Goal: Task Accomplishment & Management: Complete application form

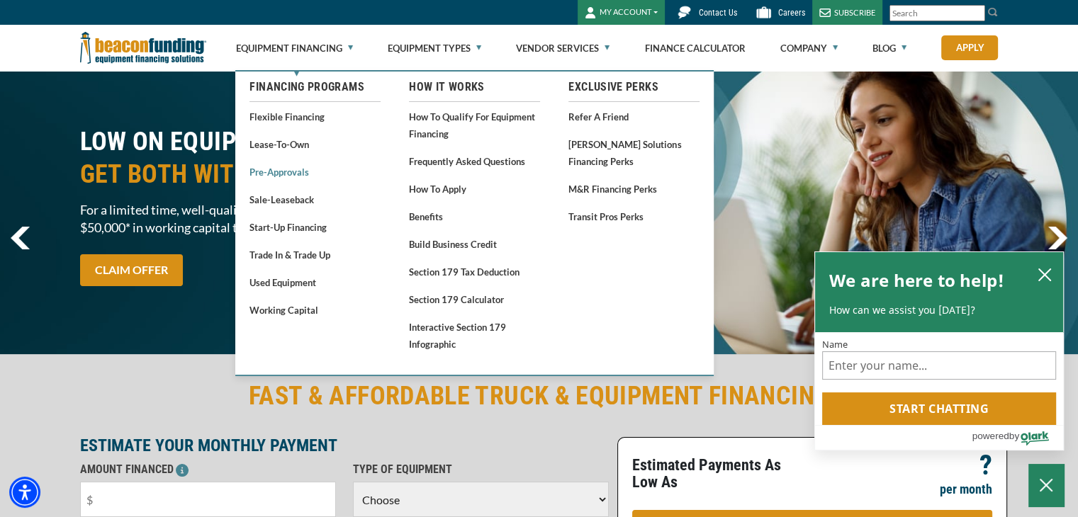
click at [286, 175] on link "Pre-approvals" at bounding box center [314, 172] width 131 height 18
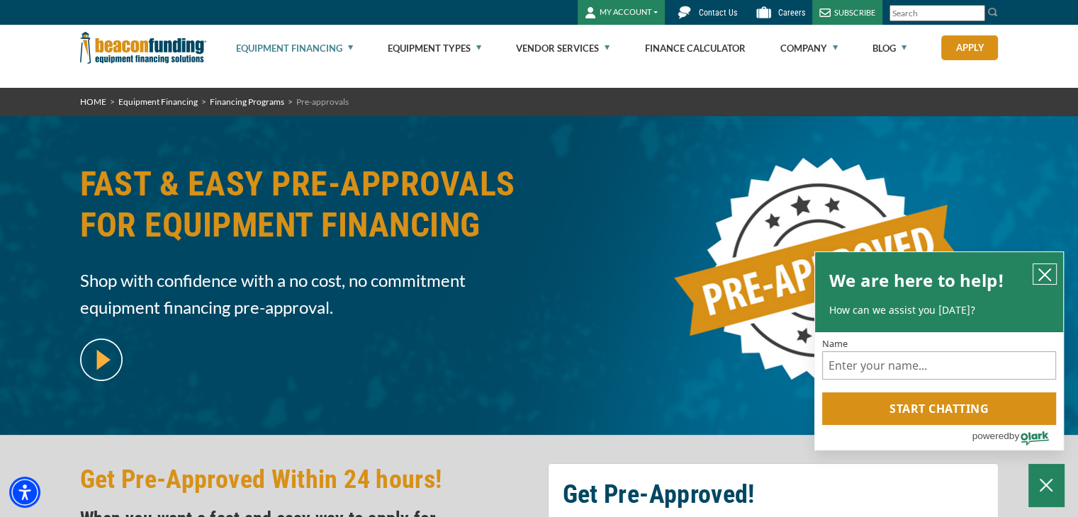
click at [1037, 273] on button "close chatbox" at bounding box center [1044, 274] width 23 height 20
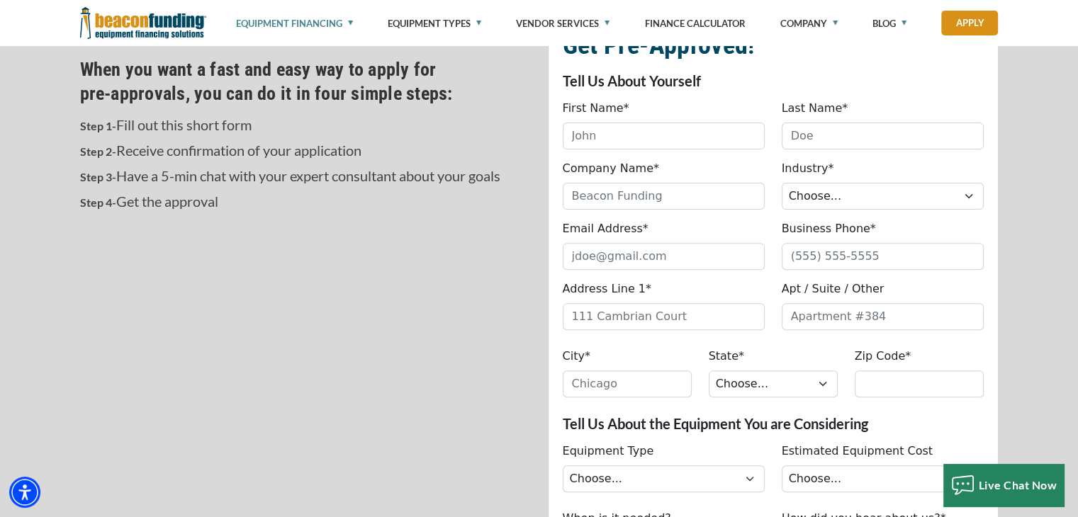
scroll to position [425, 0]
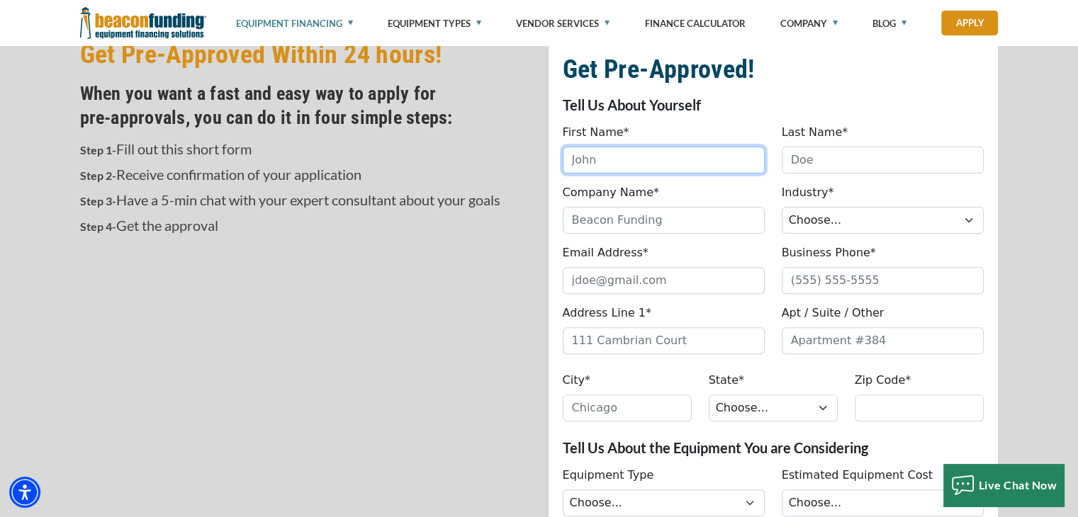
click at [667, 162] on input "First Name*" at bounding box center [664, 160] width 202 height 27
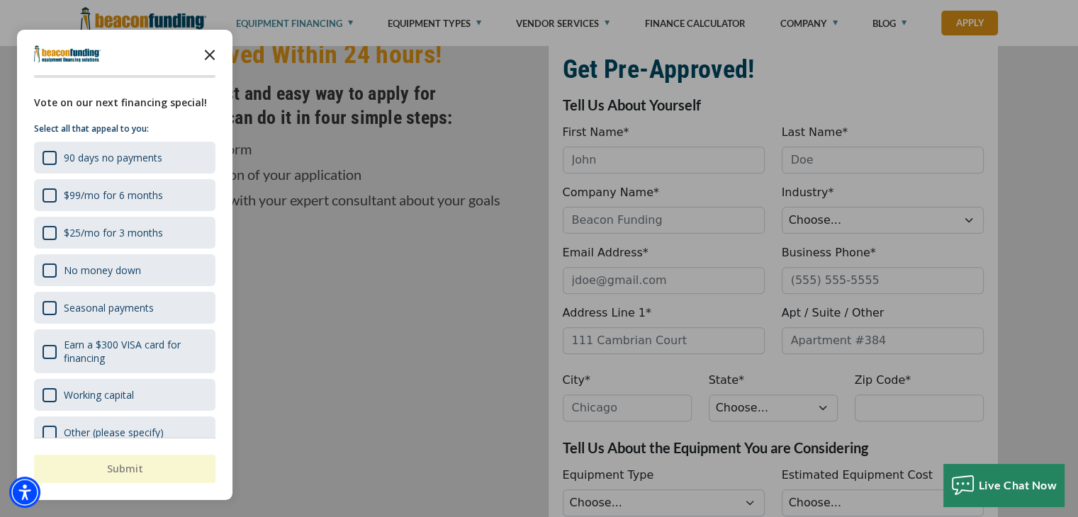
click at [207, 60] on icon "Close the survey" at bounding box center [210, 54] width 28 height 28
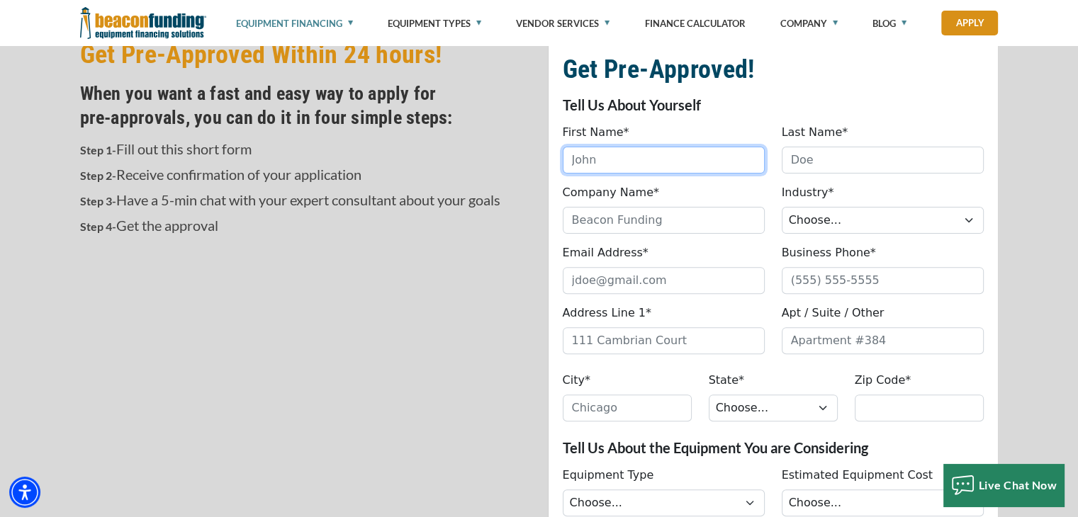
click at [650, 159] on input "First Name*" at bounding box center [664, 160] width 202 height 27
type input "Shane"
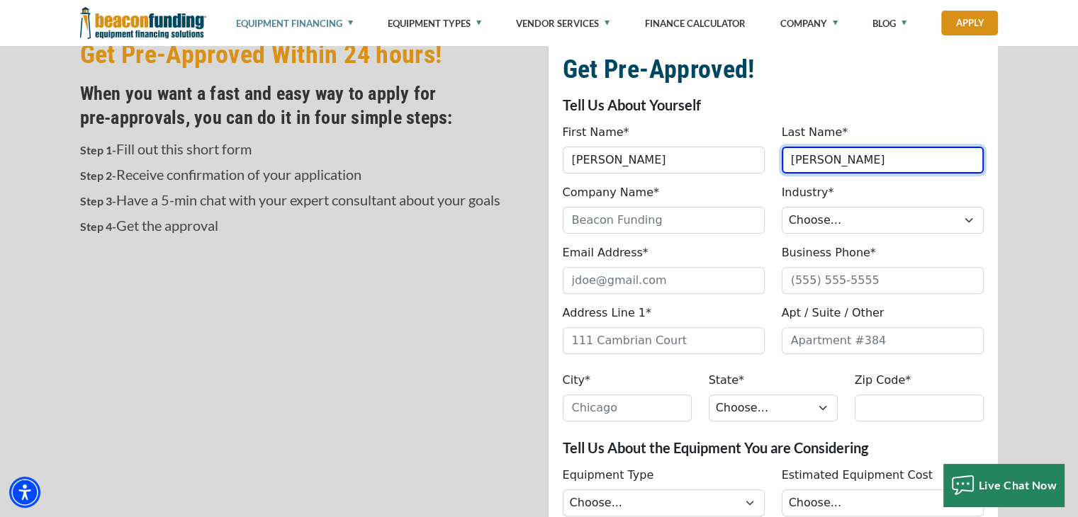
type input "Farrer"
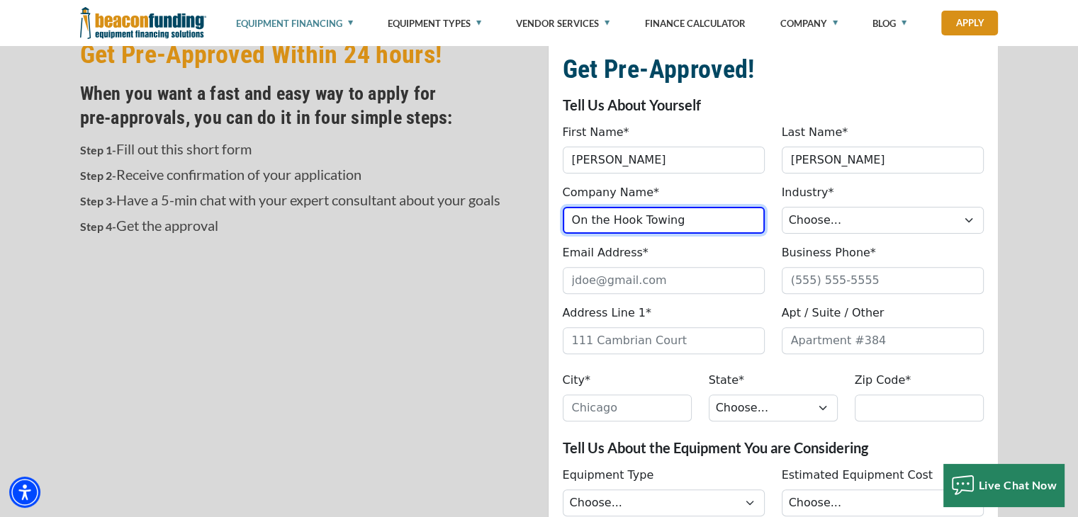
type input "On the Hook Towing"
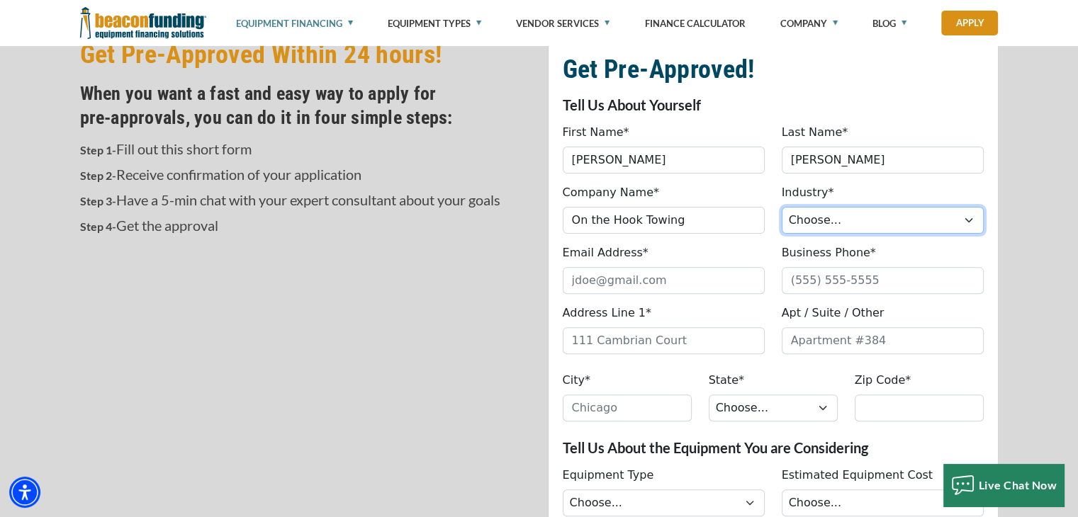
click at [851, 227] on select "Choose... Towing Landscape/Hardscape Decorated Apparel Septic Light Constructio…" at bounding box center [882, 220] width 202 height 27
select select "1"
click at [781, 207] on select "Choose... Towing Landscape/Hardscape Decorated Apparel Septic Light Constructio…" at bounding box center [882, 220] width 202 height 27
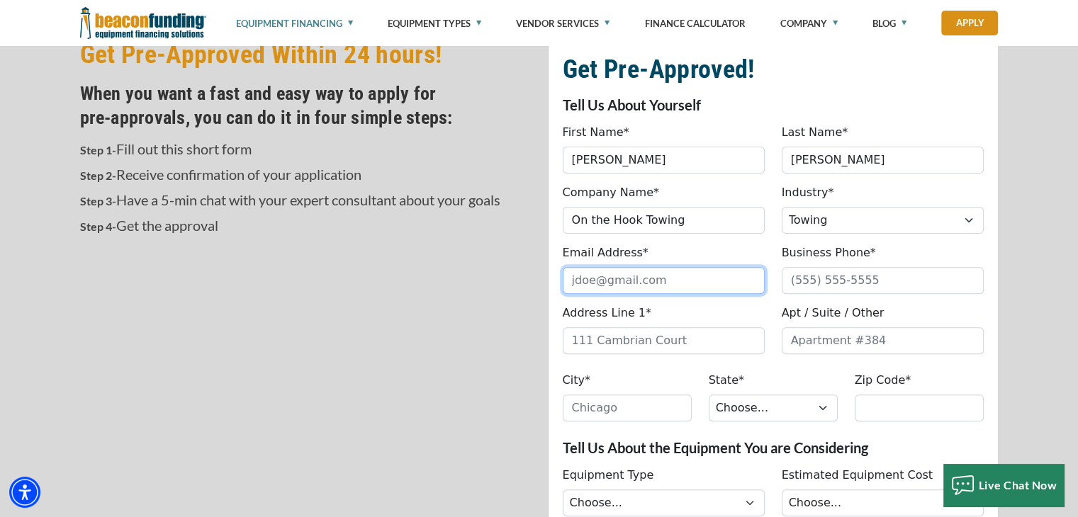
click at [659, 281] on input "Email Address*" at bounding box center [664, 280] width 202 height 27
type input "onthehooktowing25@gmail.com"
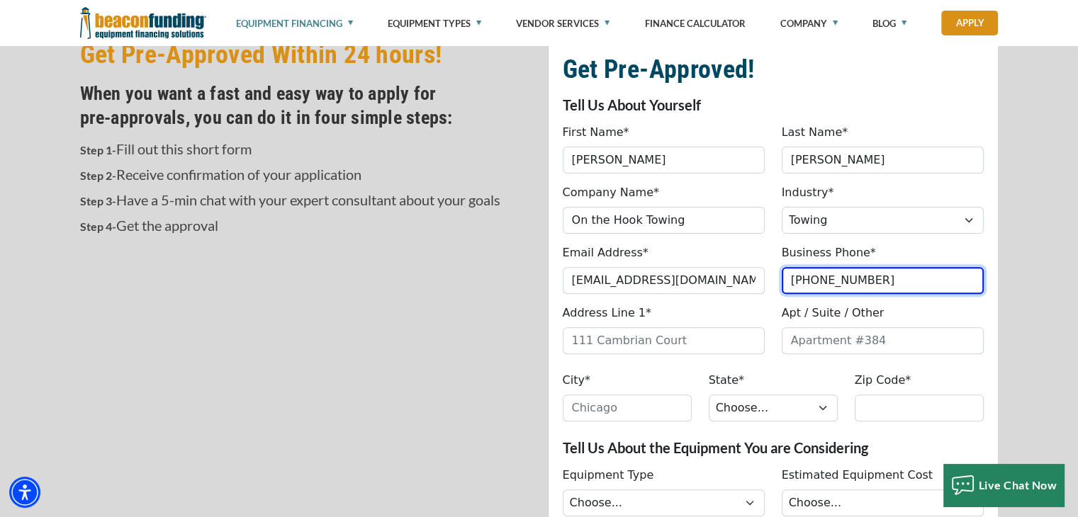
type input "(859) 486-3694"
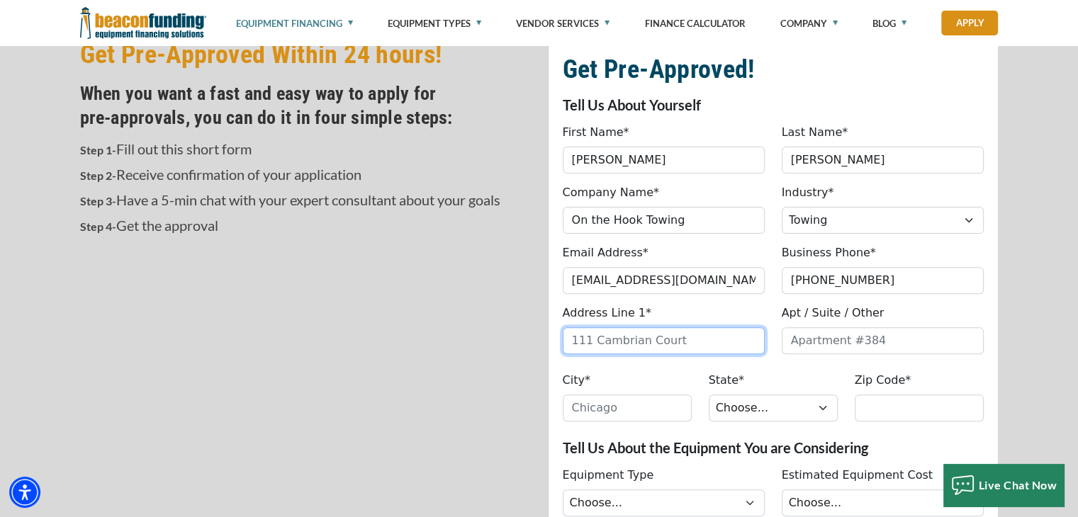
click at [706, 336] on input "Address Line 1*" at bounding box center [664, 340] width 202 height 27
type input "446 Glen Abbey Ln"
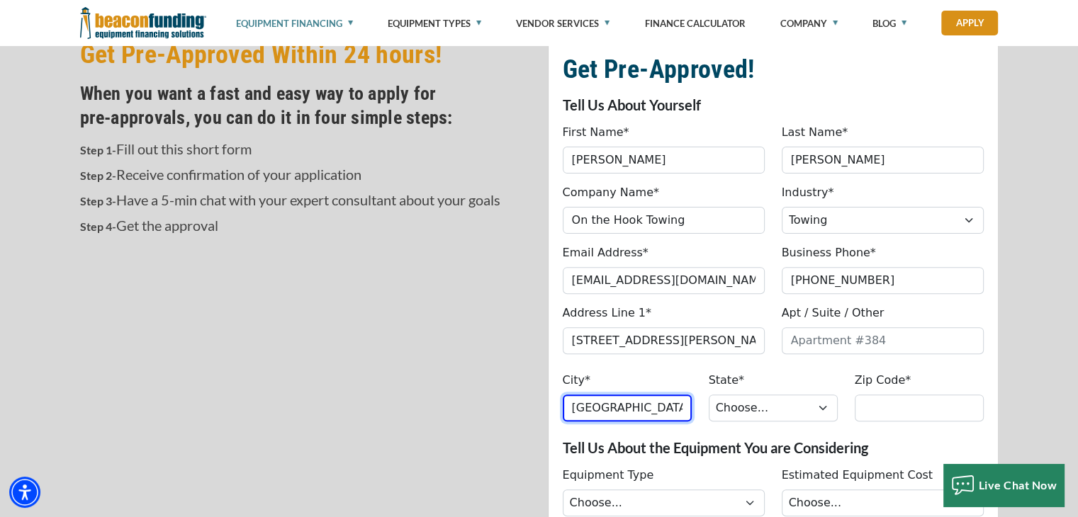
type input "Maineville"
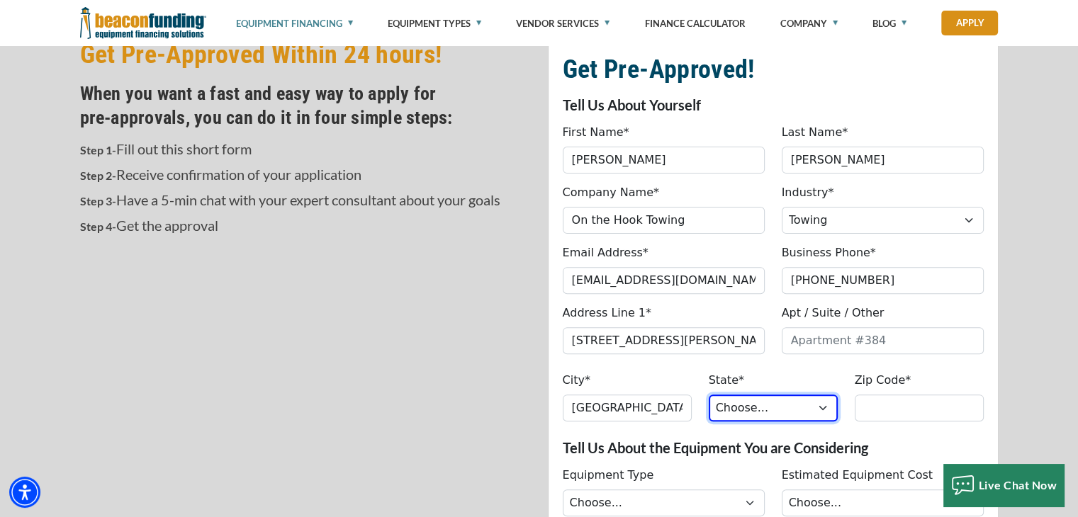
select select "37"
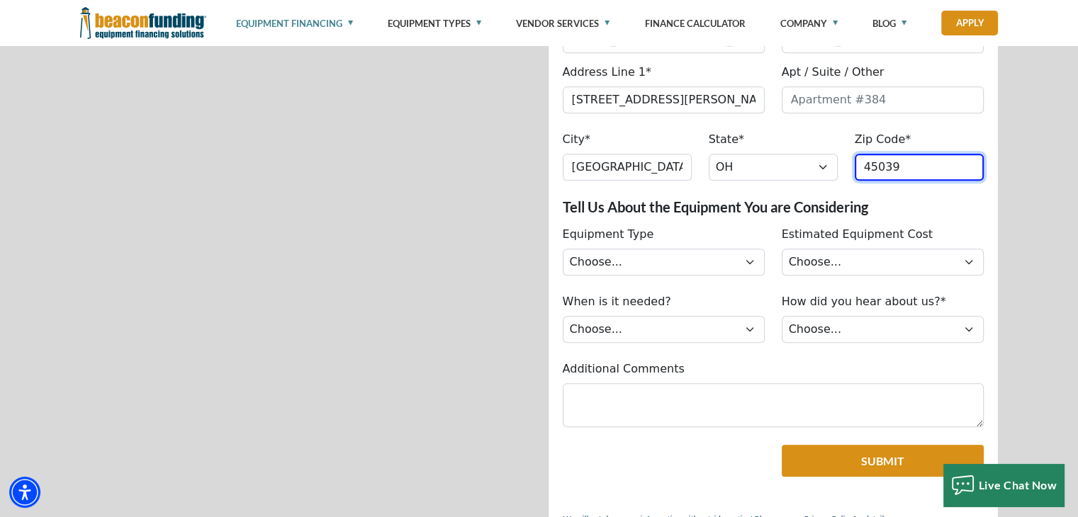
scroll to position [709, 0]
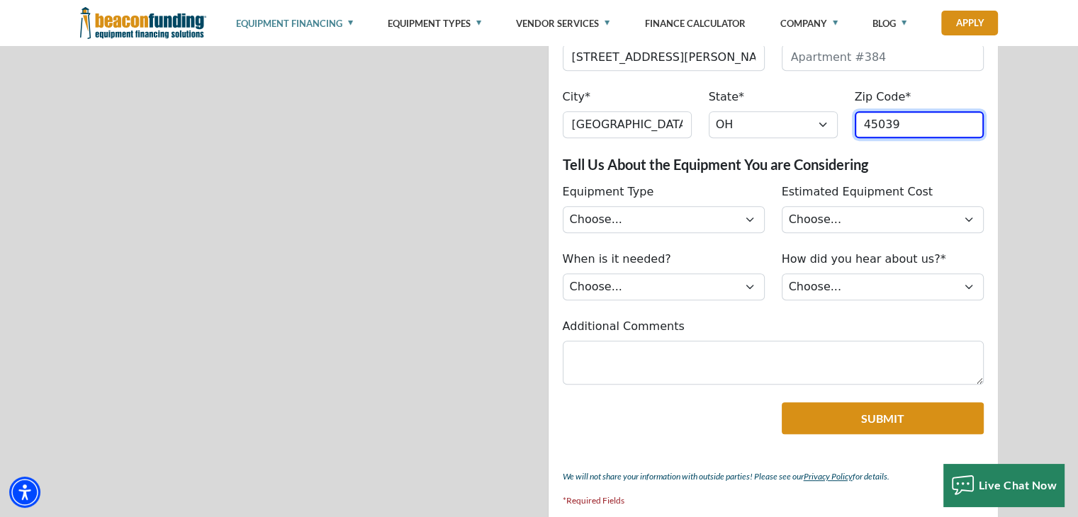
type input "45039"
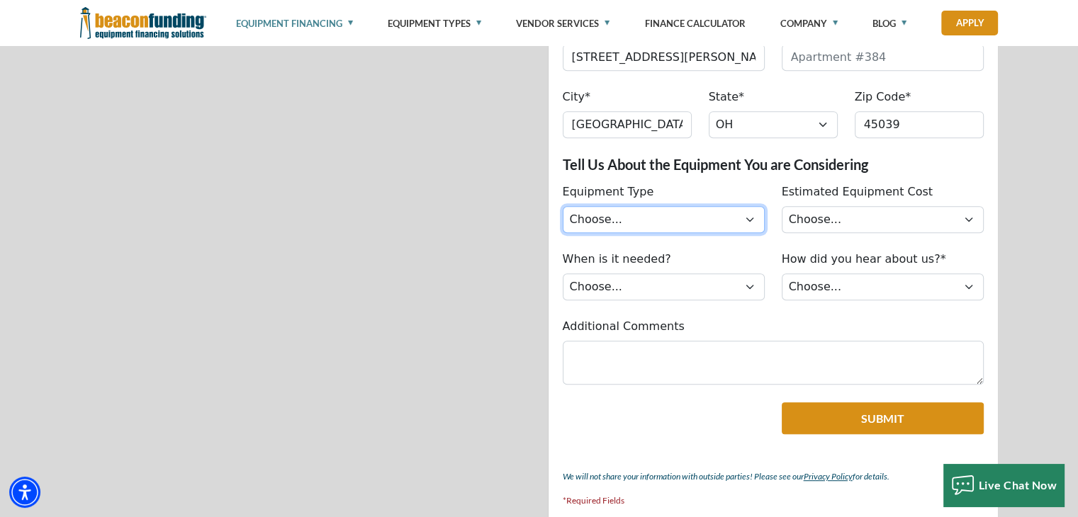
click at [735, 224] on select "Choose... Backhoe Boom/Bucket Truck Chipper Commercial Mower Crane DTG/DTF Prin…" at bounding box center [664, 219] width 202 height 27
select select "5"
click at [563, 206] on select "Choose... Backhoe Boom/Bucket Truck Chipper Commercial Mower Crane DTG/DTF Prin…" at bounding box center [664, 219] width 202 height 27
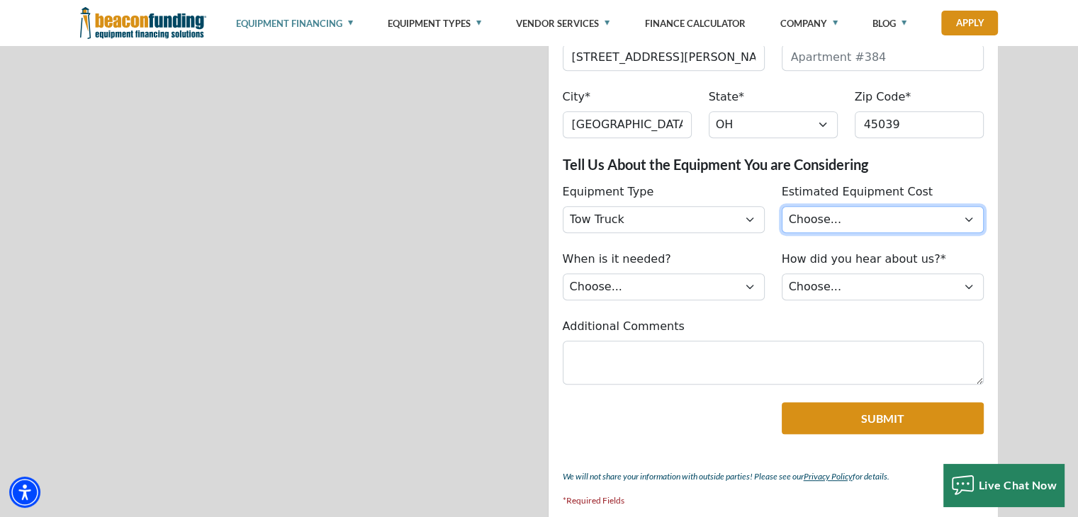
click at [852, 213] on select "Choose... Less than $50,000 $50,000 to $99,999 $100,000 to $149,999 $150,000+" at bounding box center [882, 219] width 202 height 27
select select "279640002"
click at [781, 206] on select "Choose... Less than $50,000 $50,000 to $99,999 $100,000 to $149,999 $150,000+" at bounding box center [882, 219] width 202 height 27
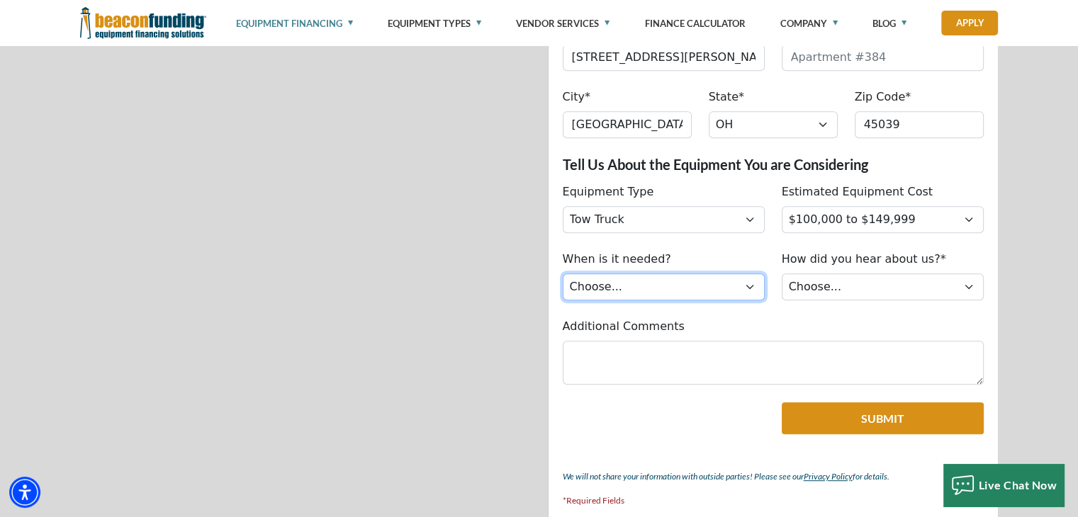
click at [724, 281] on select "Choose... Immediately Next few months I’m just looking" at bounding box center [664, 286] width 202 height 27
click at [563, 273] on select "Choose... Immediately Next few months I’m just looking" at bounding box center [664, 286] width 202 height 27
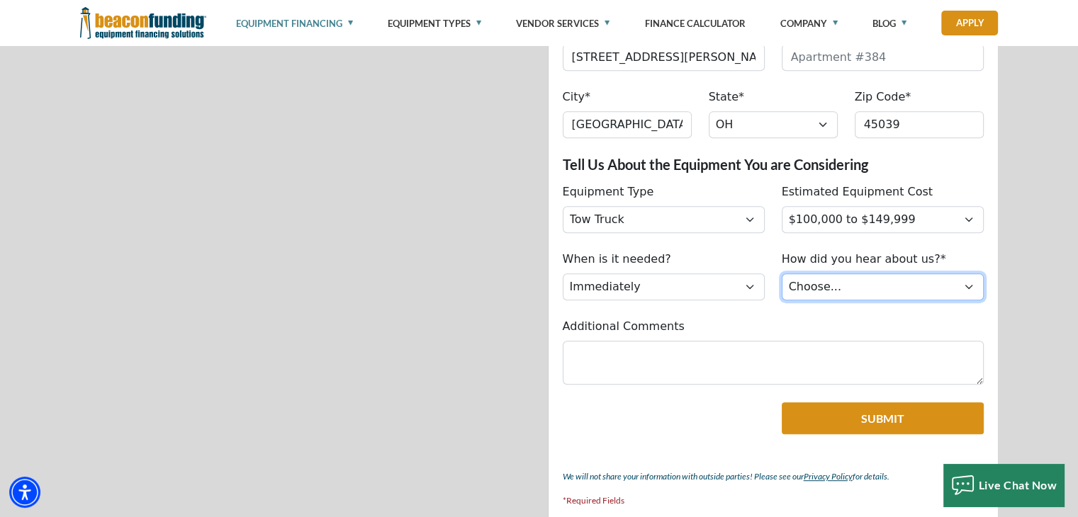
click at [839, 287] on select "Choose... Internet Search Vendor Referral Word of Mouth Client Referral Email E…" at bounding box center [882, 286] width 202 height 27
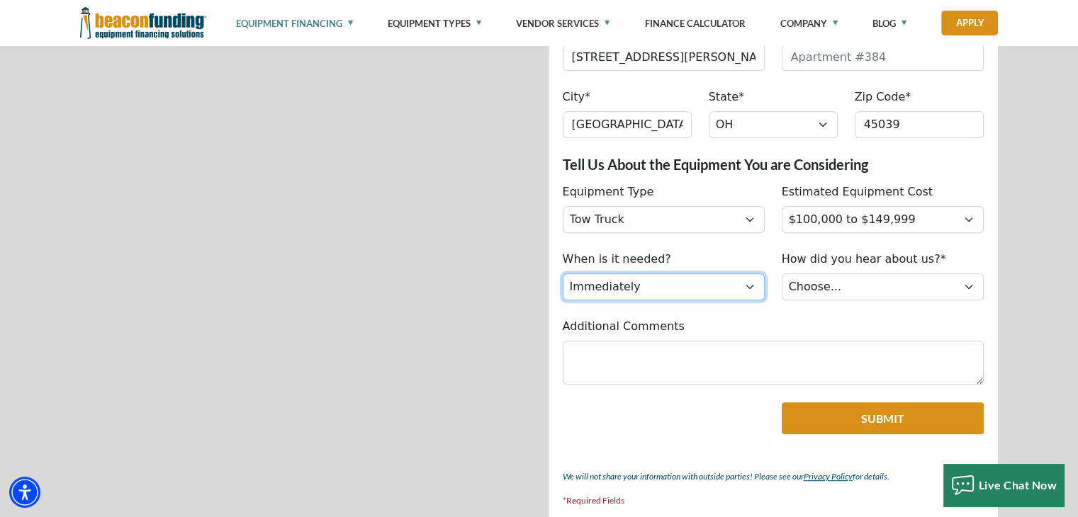
click at [709, 283] on select "Choose... Immediately Next few months I’m just looking" at bounding box center [664, 286] width 202 height 27
select select "279640002"
click at [563, 273] on select "Choose... Immediately Next few months I’m just looking" at bounding box center [664, 286] width 202 height 27
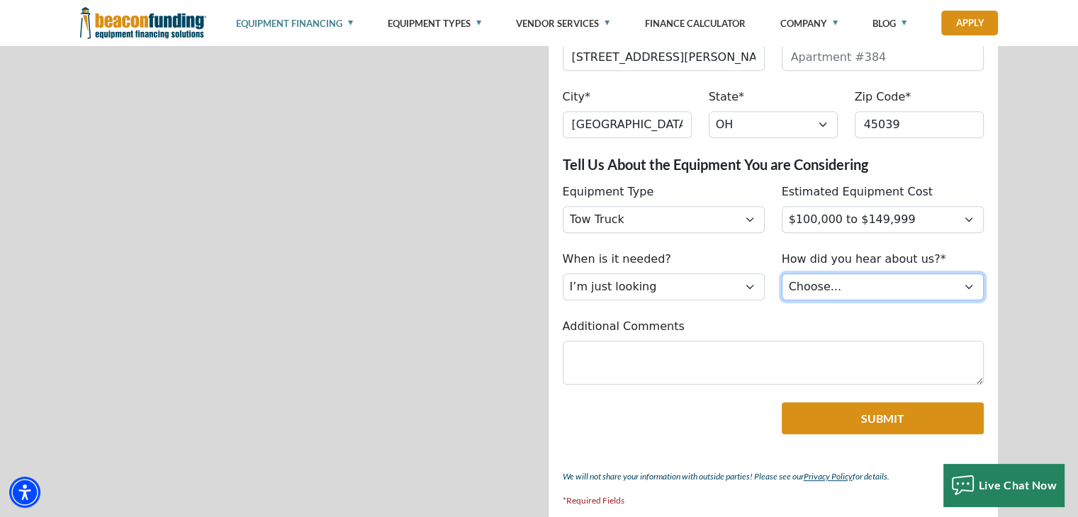
click at [845, 290] on select "Choose... Internet Search Vendor Referral Word of Mouth Client Referral Email E…" at bounding box center [882, 286] width 202 height 27
select select "279640001"
click at [781, 273] on select "Choose... Internet Search Vendor Referral Word of Mouth Client Referral Email E…" at bounding box center [882, 286] width 202 height 27
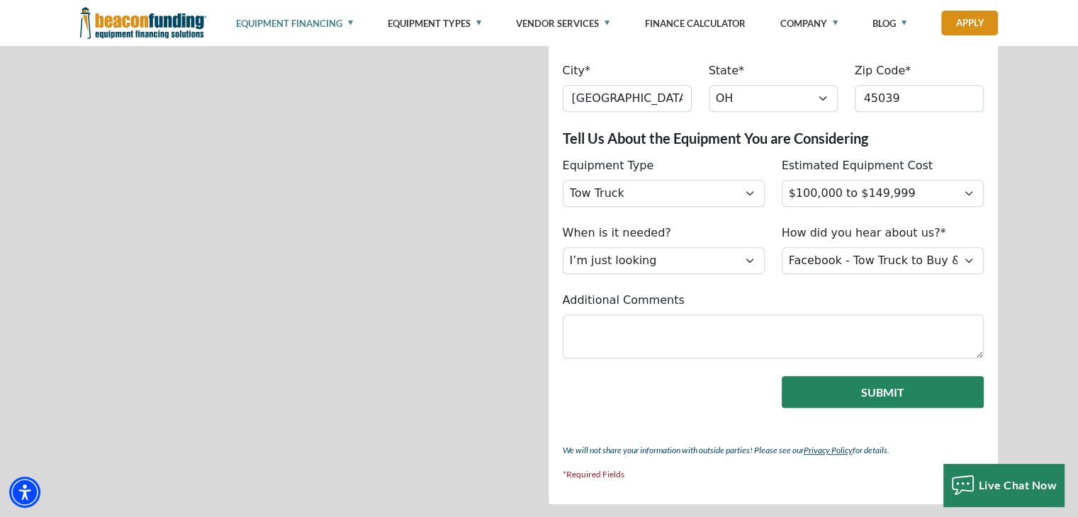
scroll to position [779, 0]
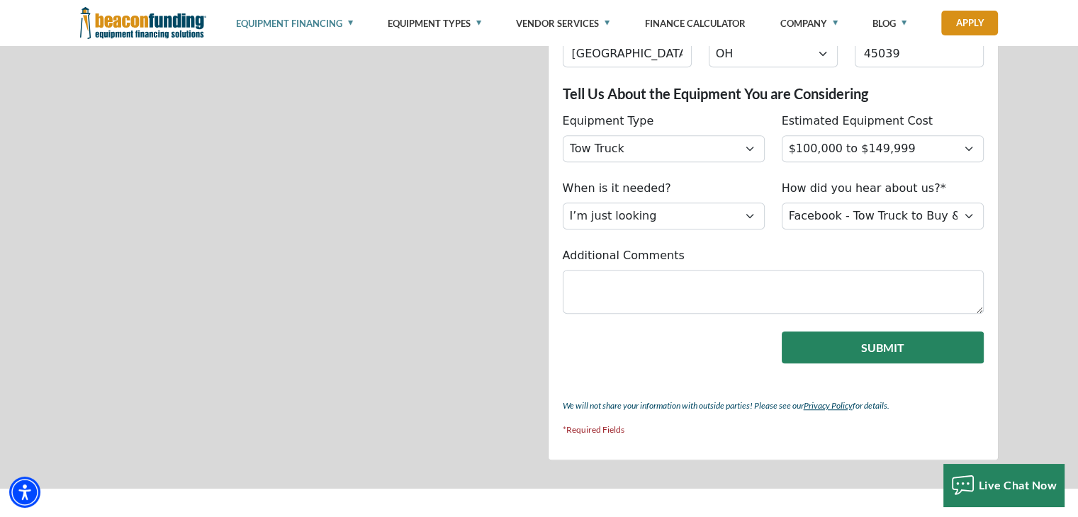
click at [862, 345] on button "Submit" at bounding box center [882, 348] width 202 height 32
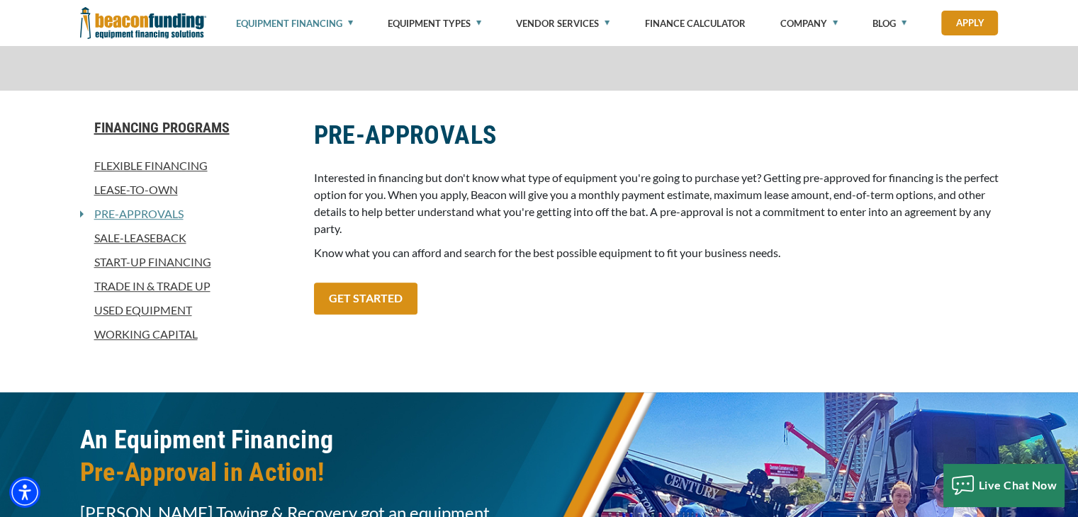
scroll to position [903, 0]
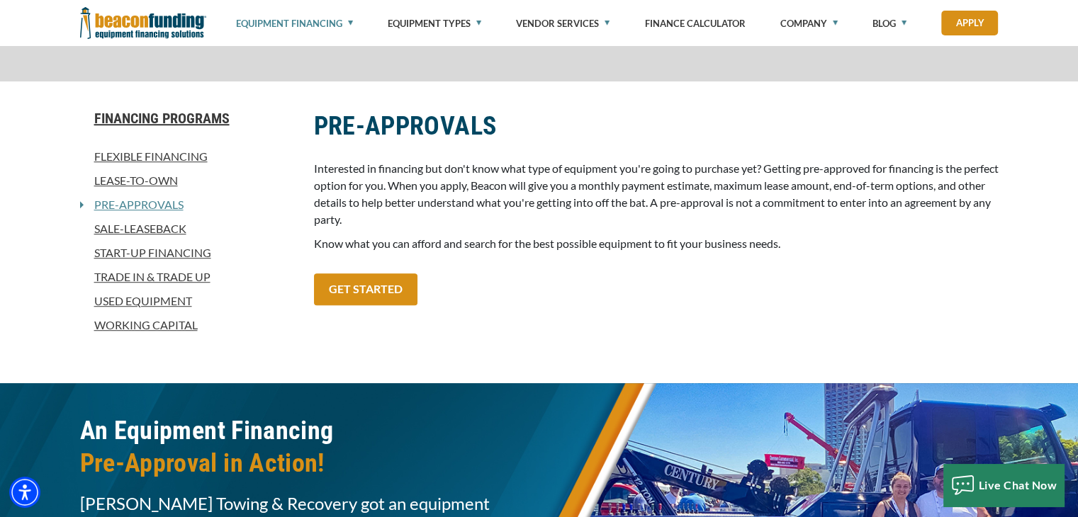
click at [168, 250] on link "Start-Up Financing" at bounding box center [188, 252] width 217 height 17
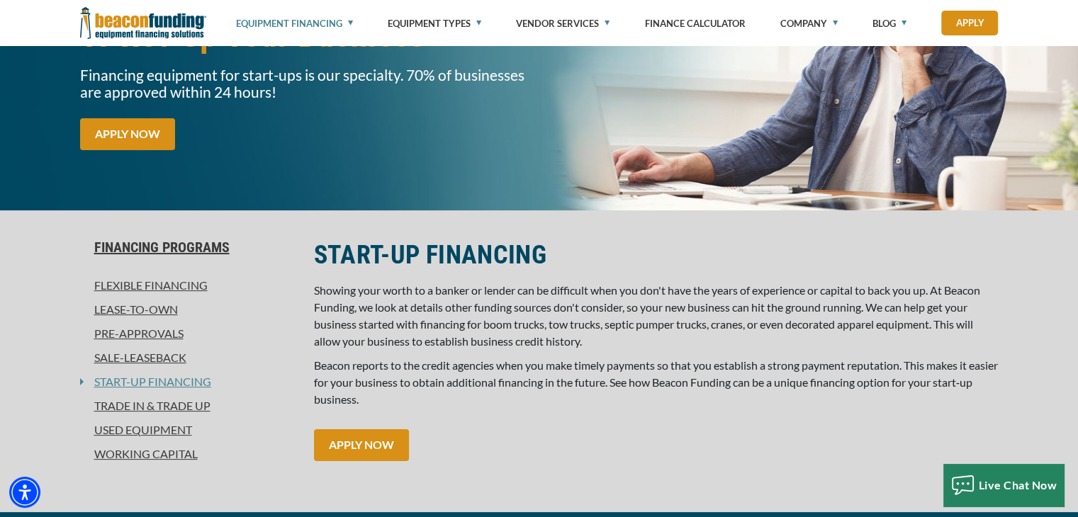
scroll to position [213, 0]
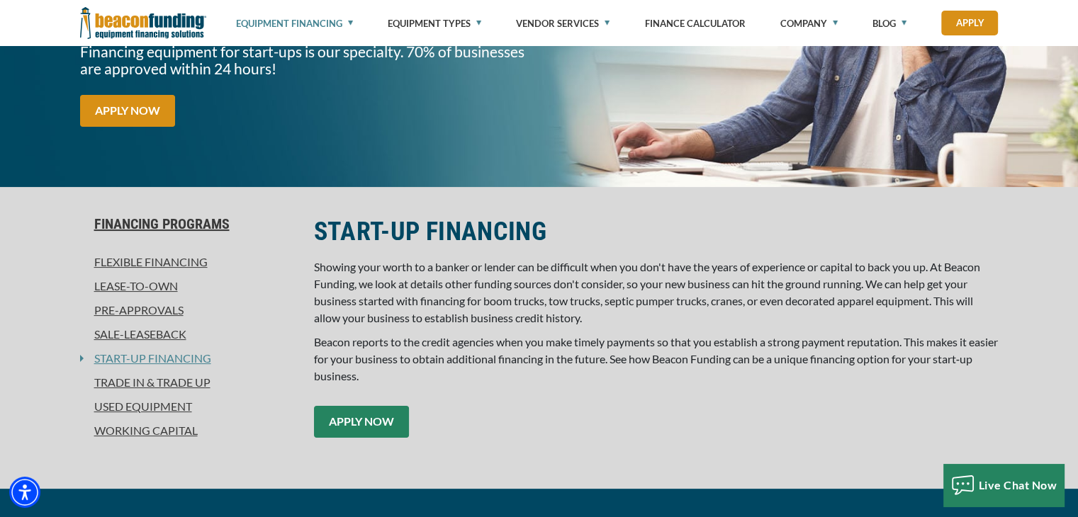
click at [359, 419] on link "APPLY NOW" at bounding box center [361, 422] width 95 height 32
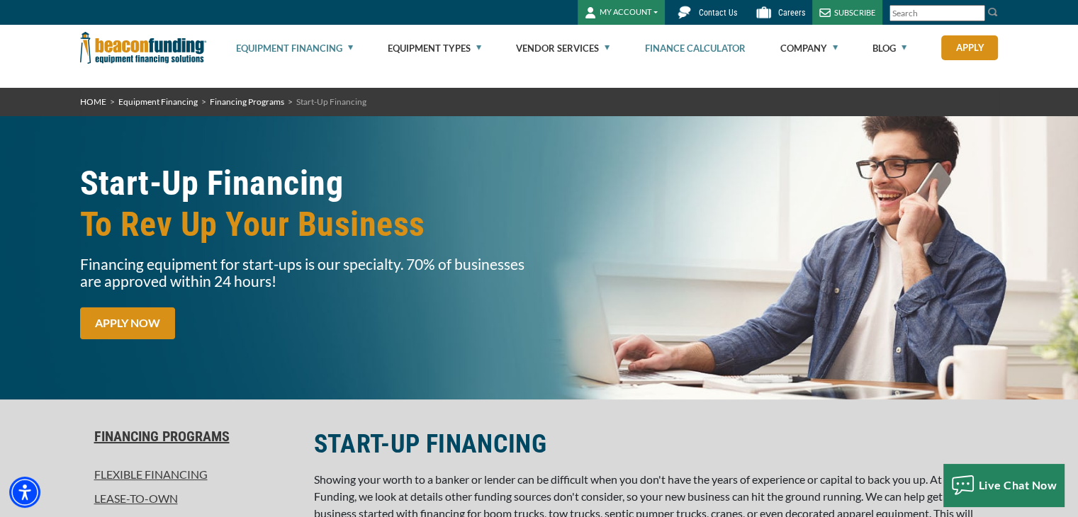
click at [689, 43] on link "Finance Calculator" at bounding box center [694, 48] width 101 height 45
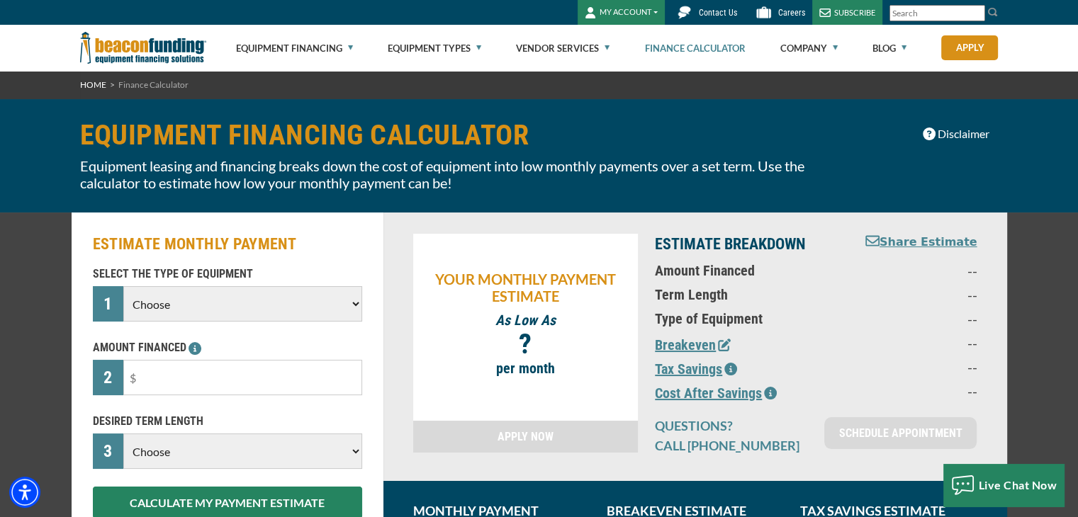
click at [328, 312] on select "Choose Backhoe Boom/Bucket Truck Chipper Commercial Mower Crane DTG/DTF Printin…" at bounding box center [242, 303] width 238 height 35
select select "5"
click at [123, 286] on select "Choose Backhoe Boom/Bucket Truck Chipper Commercial Mower Crane DTG/DTF Printin…" at bounding box center [242, 303] width 238 height 35
click at [273, 380] on input "text" at bounding box center [242, 377] width 238 height 35
type input "$130,000"
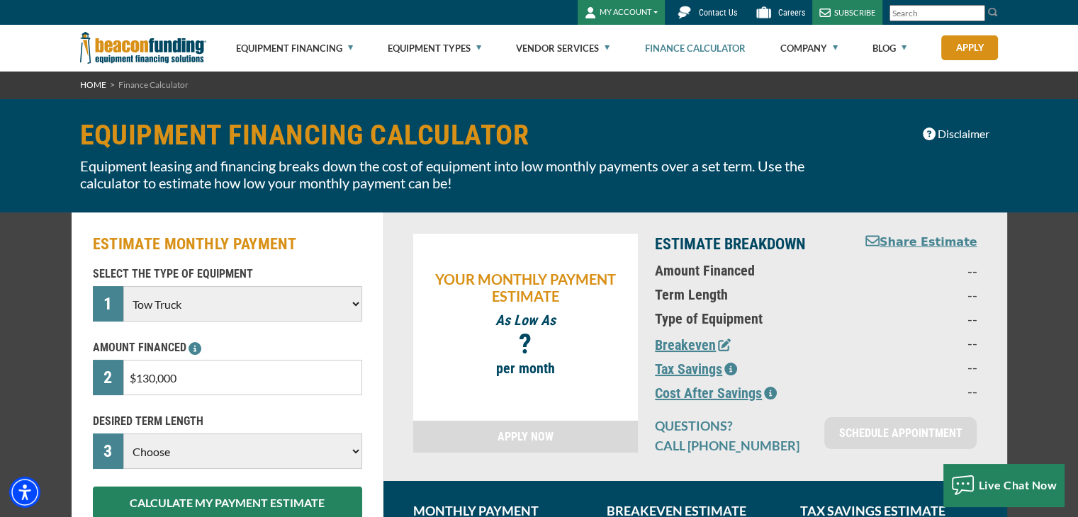
click at [290, 471] on div "SELECT THE TYPE OF EQUIPMENT 1 Choose Backhoe Boom/Bucket Truck Chipper Commerc…" at bounding box center [227, 392] width 286 height 253
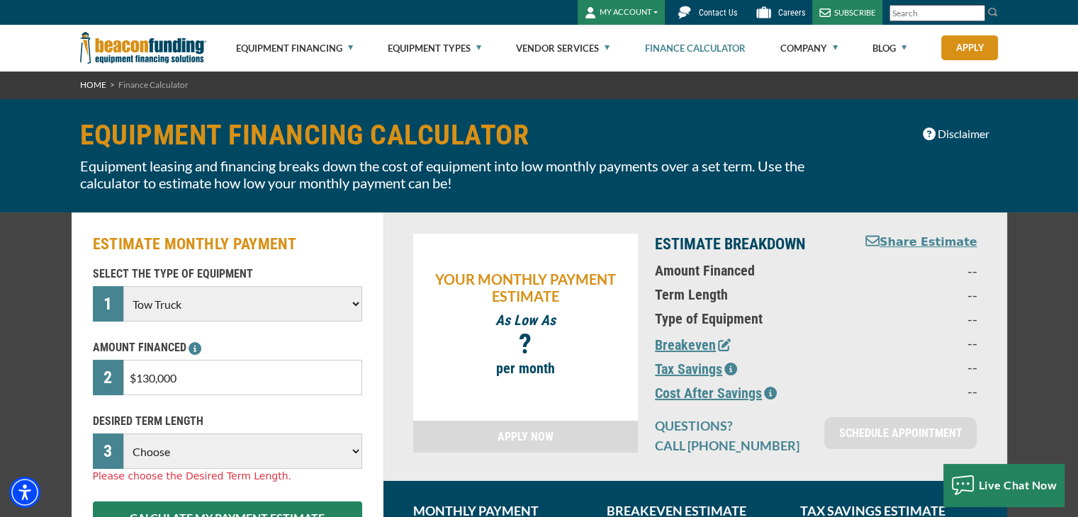
click at [300, 451] on select "Choose 36 Months 48 Months 60 Months 72 Months" at bounding box center [242, 451] width 238 height 35
select select "72"
click at [123, 434] on select "Choose 36 Months 48 Months 60 Months 72 Months" at bounding box center [242, 451] width 238 height 35
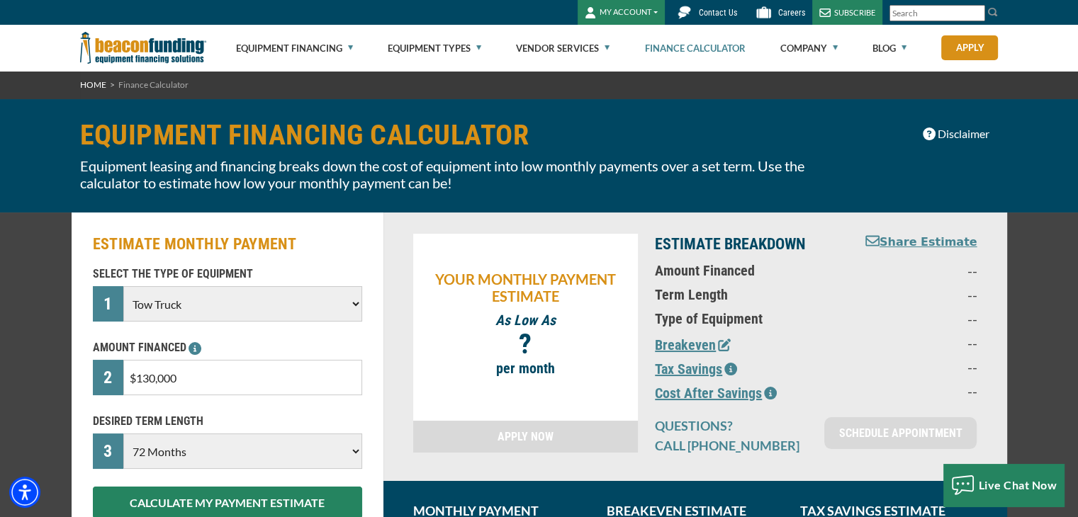
click at [342, 410] on div "SELECT THE TYPE OF EQUIPMENT 1 Choose Backhoe Boom/Bucket Truck Chipper Commerc…" at bounding box center [227, 392] width 286 height 253
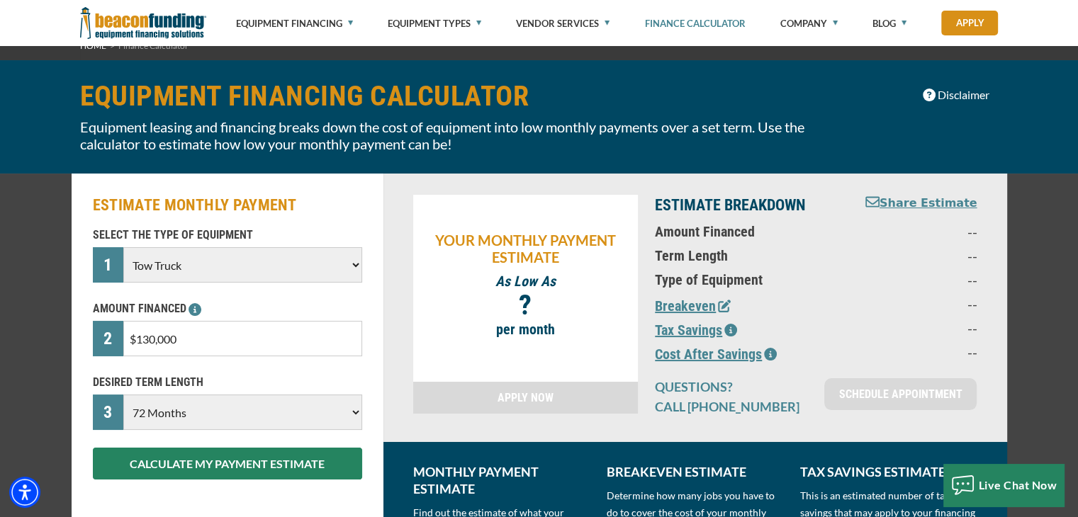
scroll to position [71, 0]
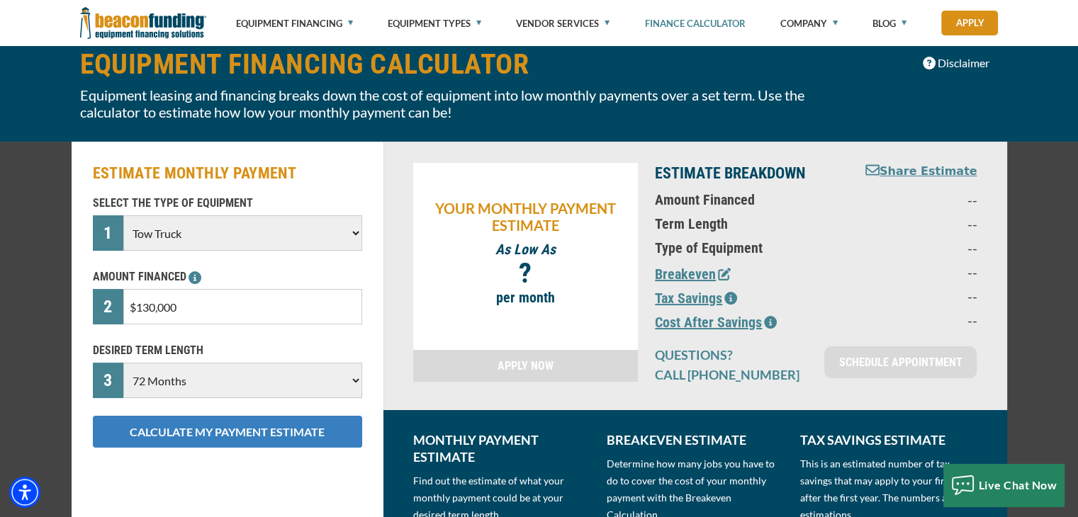
click at [322, 433] on button "CALCULATE MY PAYMENT ESTIMATE" at bounding box center [227, 432] width 269 height 32
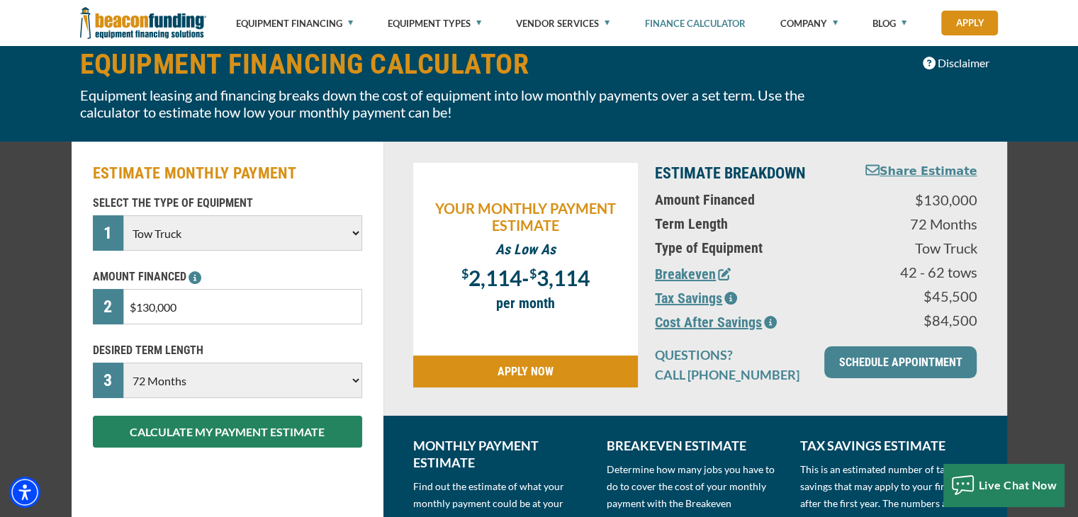
click at [723, 275] on icon "button" at bounding box center [724, 274] width 13 height 13
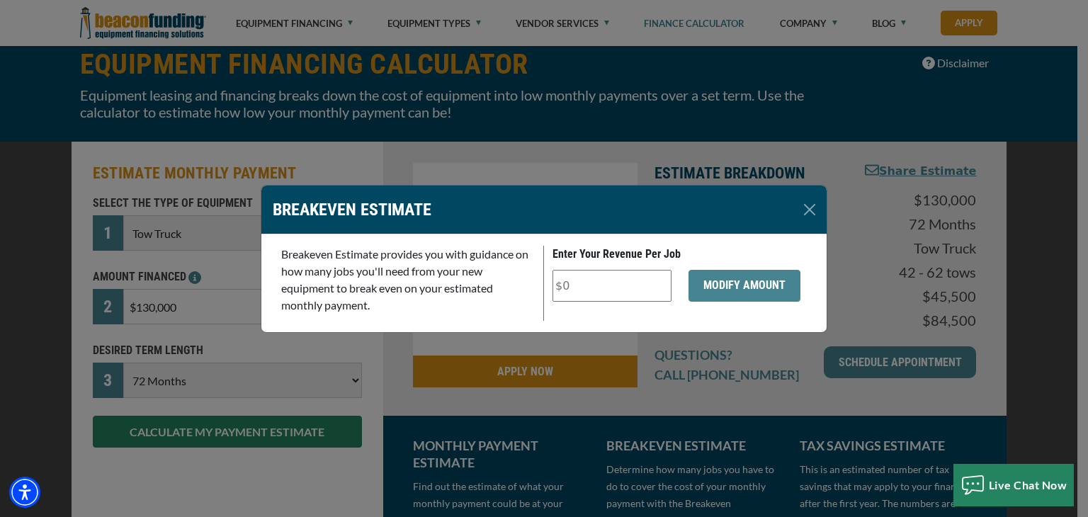
click at [587, 283] on input "Enter Your Revenue Per Job" at bounding box center [612, 286] width 119 height 32
type input "$5"
type input "$100"
click at [731, 290] on button "MODIFY AMOUNT" at bounding box center [745, 286] width 112 height 32
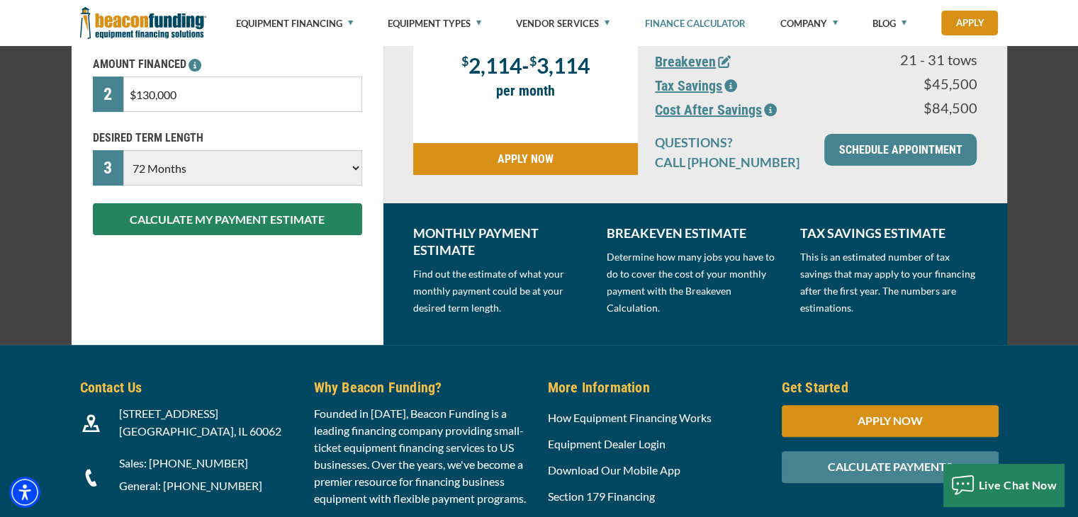
scroll to position [354, 0]
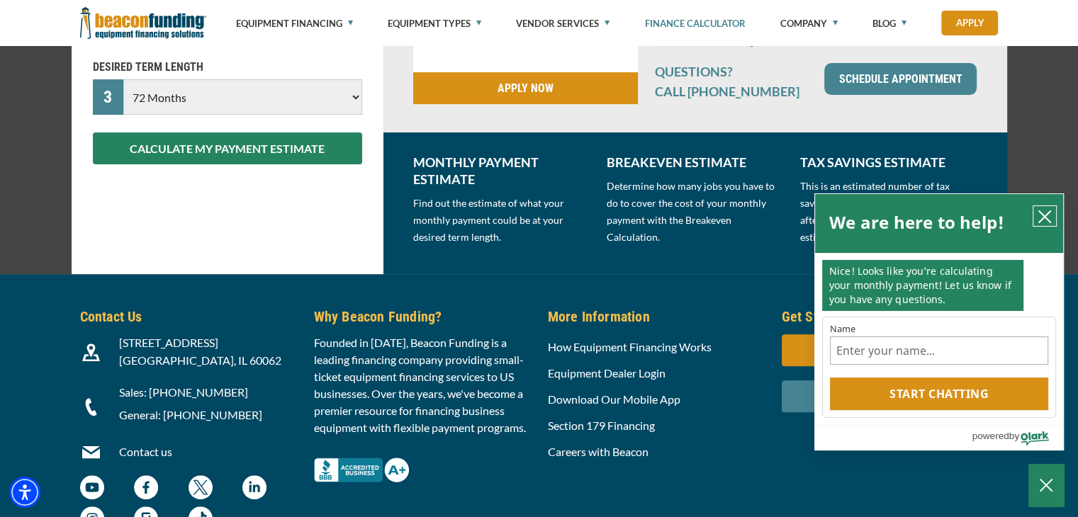
click at [1048, 216] on icon "close chatbox" at bounding box center [1044, 217] width 14 height 14
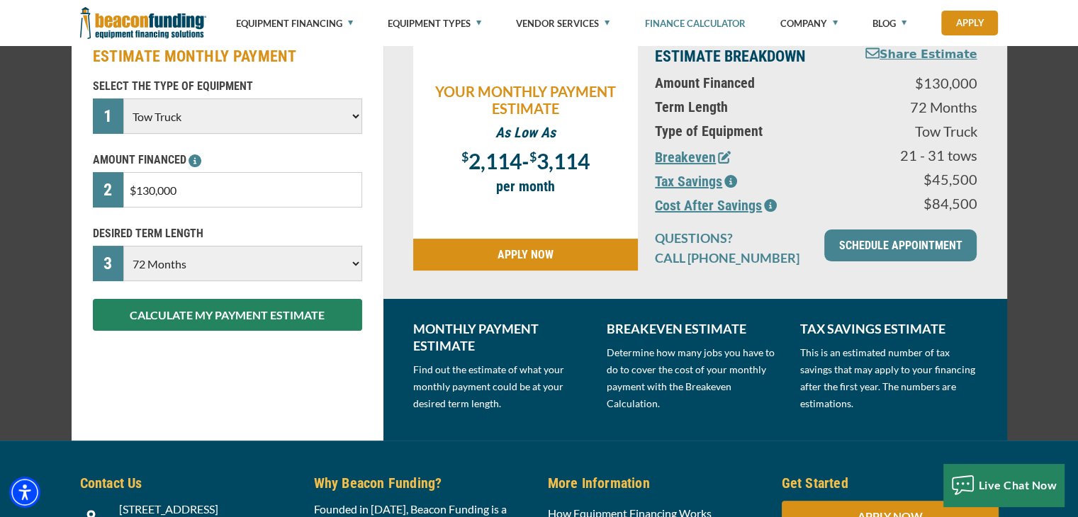
scroll to position [142, 0]
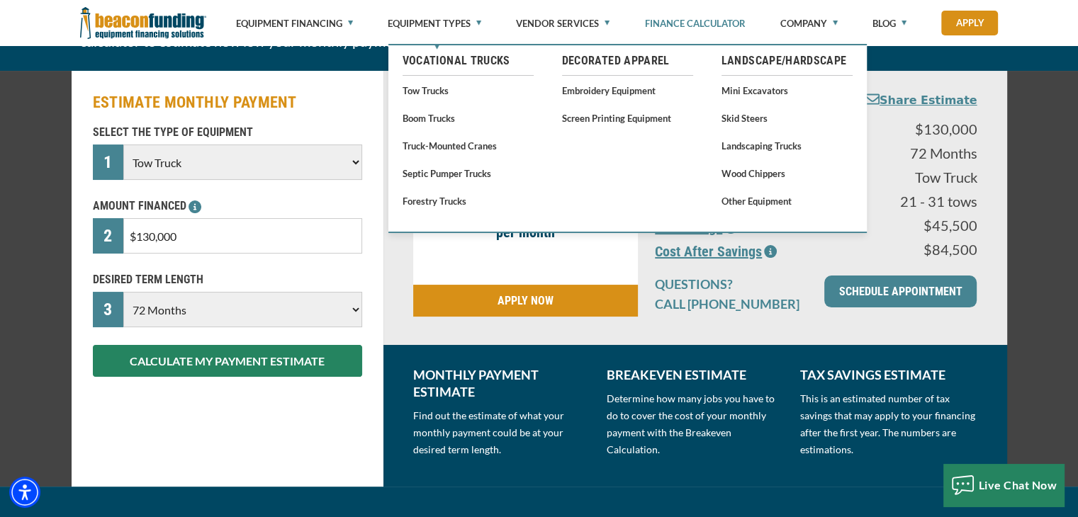
click at [426, 101] on ul "Vocational Trucks Empty heading Tow Trucks Boom Trucks Truck-Mounted Cranes Sep…" at bounding box center [467, 129] width 159 height 169
click at [426, 92] on link "Tow Trucks" at bounding box center [467, 90] width 131 height 18
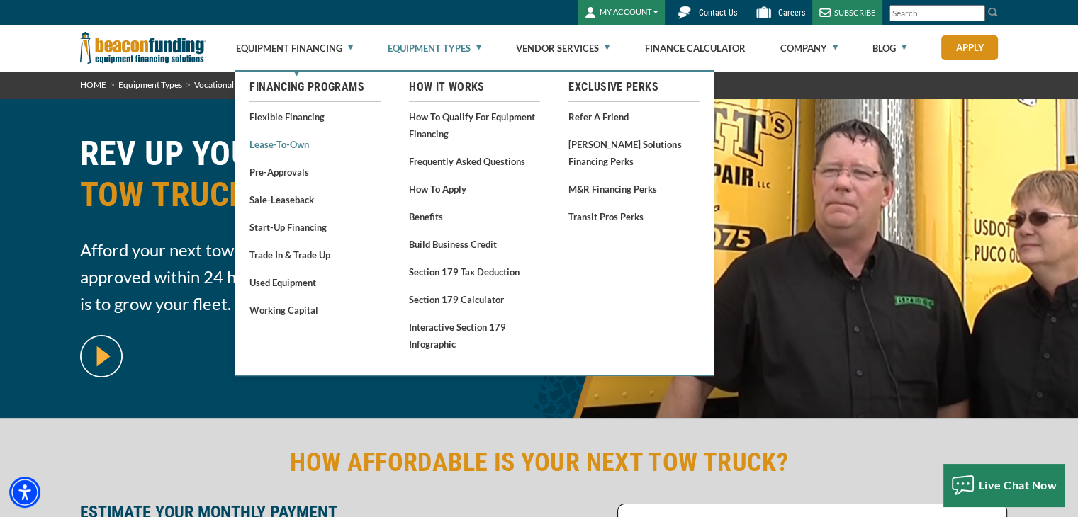
click at [290, 147] on link "Lease-To-Own" at bounding box center [314, 144] width 131 height 18
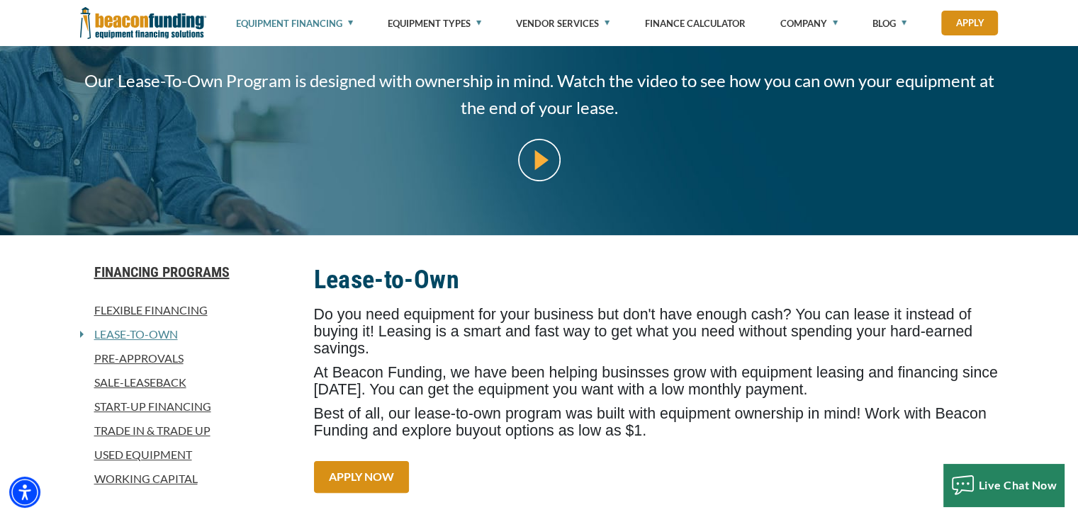
scroll to position [213, 0]
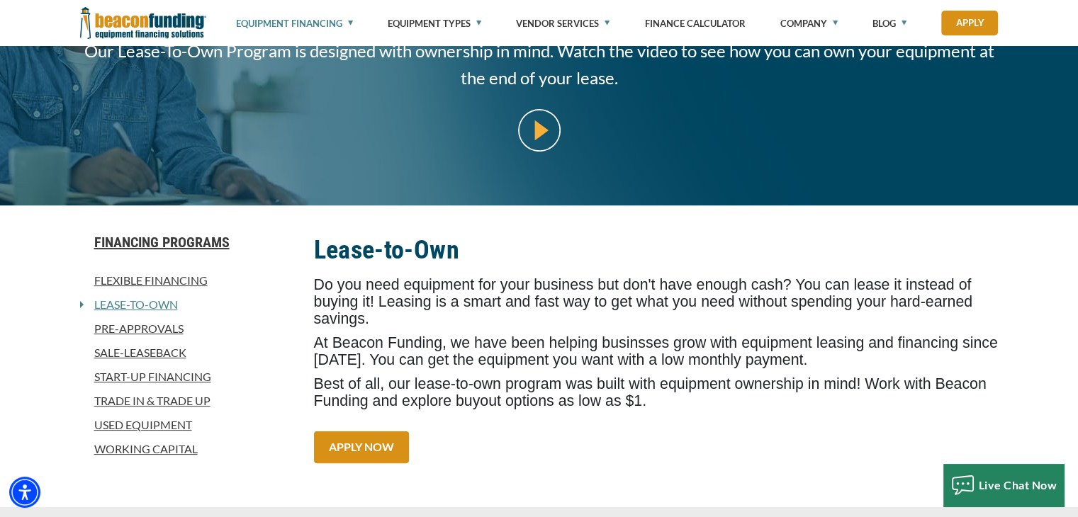
click at [140, 354] on link "Sale-Leaseback" at bounding box center [188, 352] width 217 height 17
